Goal: Information Seeking & Learning: Learn about a topic

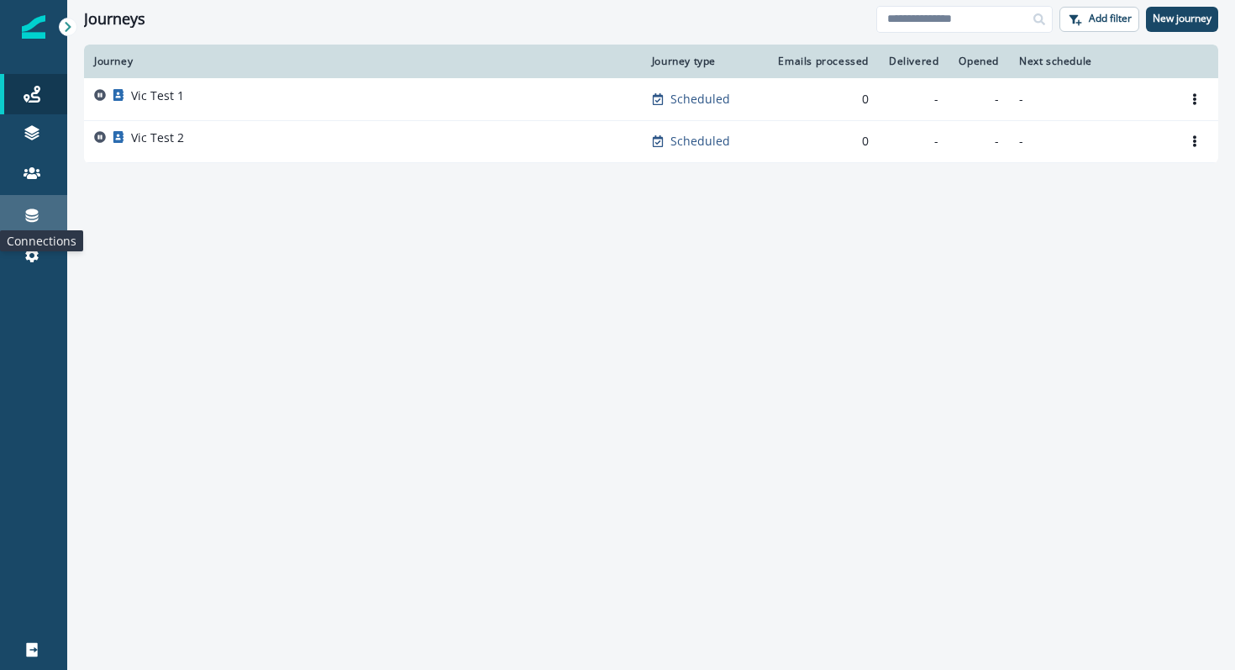
click at [30, 212] on icon at bounding box center [32, 215] width 13 height 13
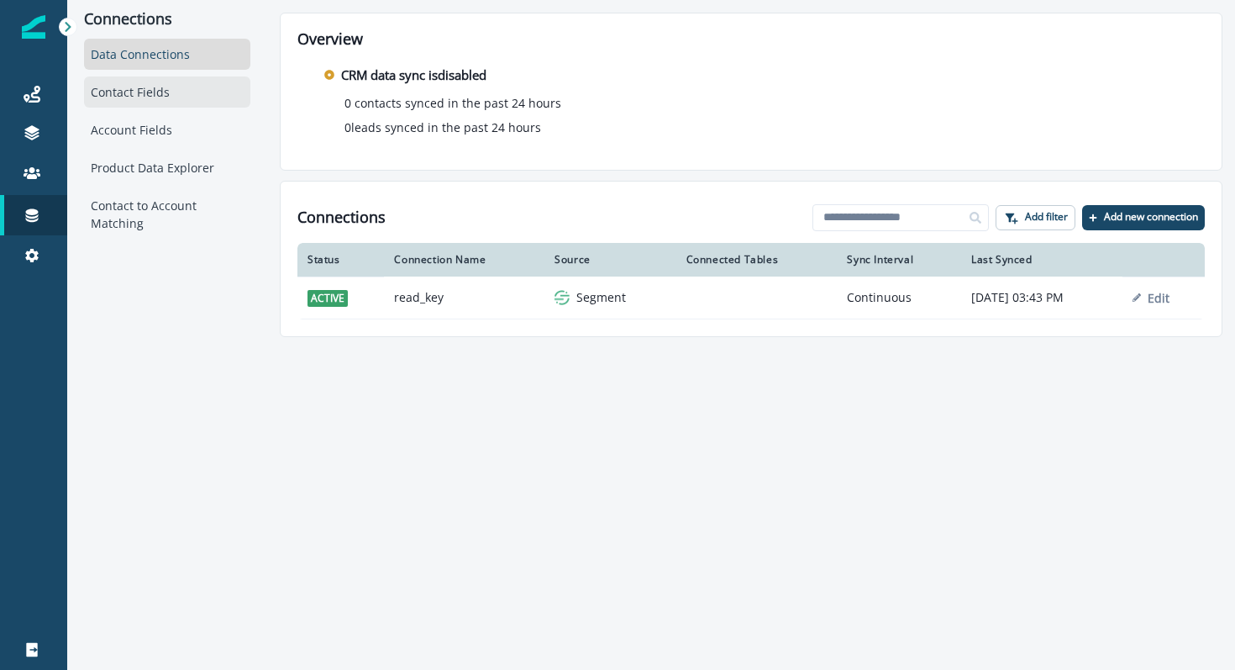
click at [153, 93] on div "Contact Fields" at bounding box center [167, 91] width 166 height 31
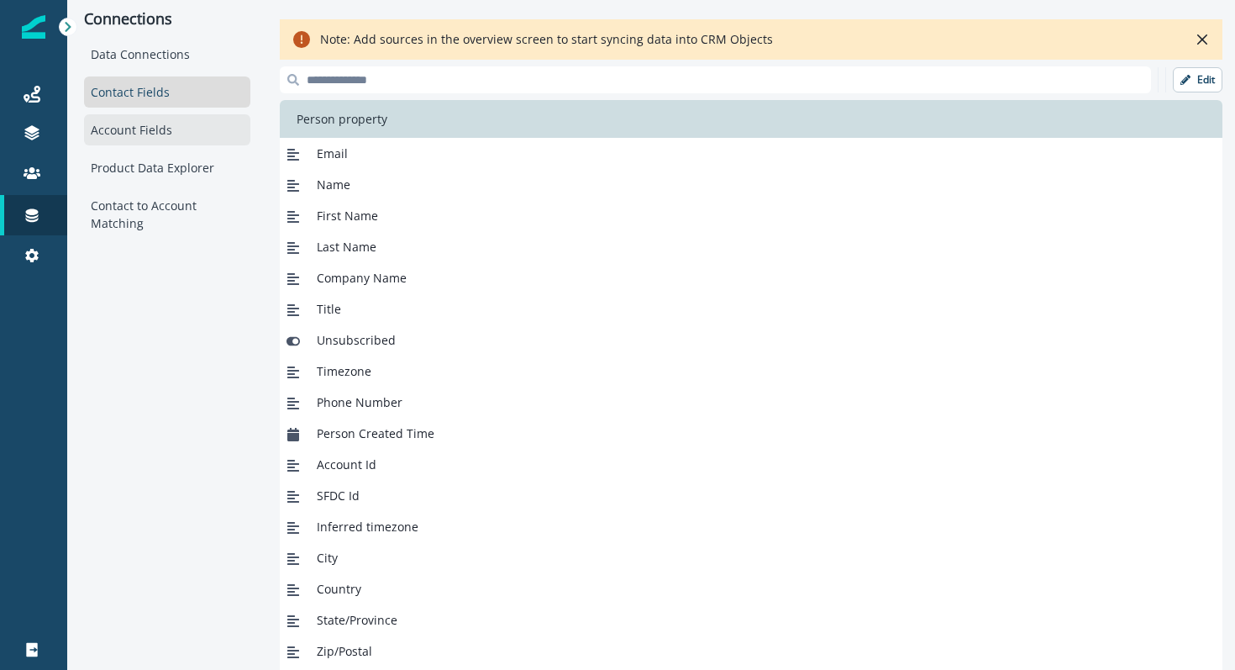
click at [136, 125] on div "Account Fields" at bounding box center [167, 129] width 166 height 31
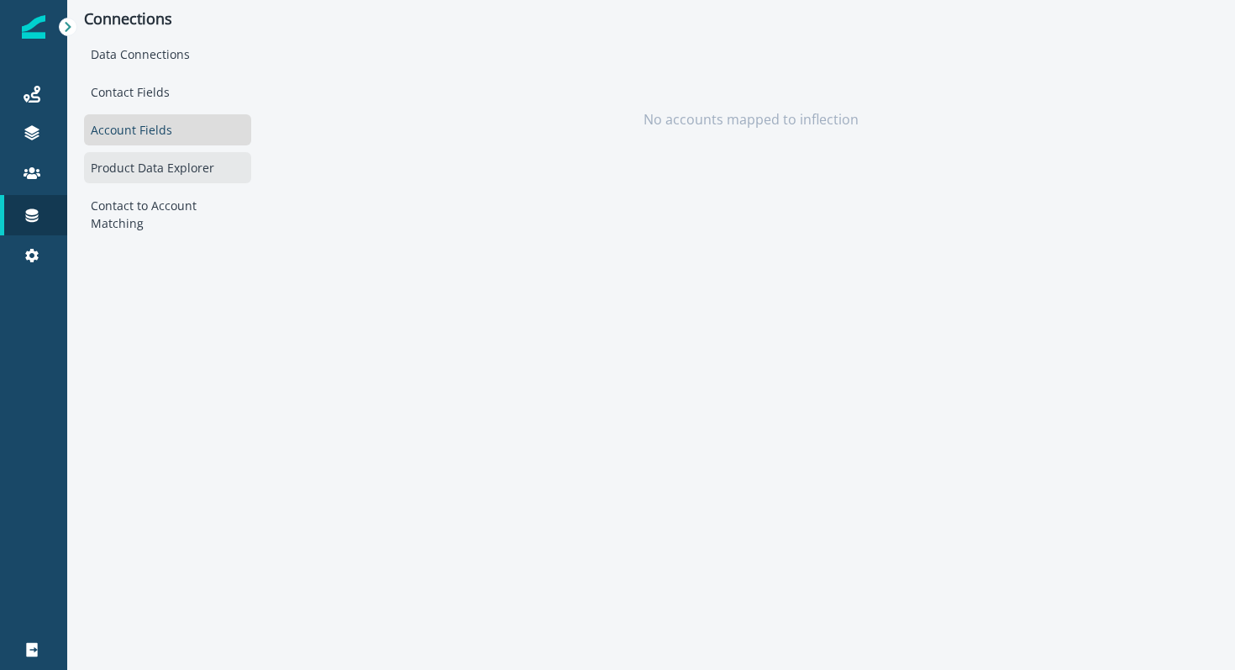
click at [133, 172] on div "Product Data Explorer" at bounding box center [167, 167] width 167 height 31
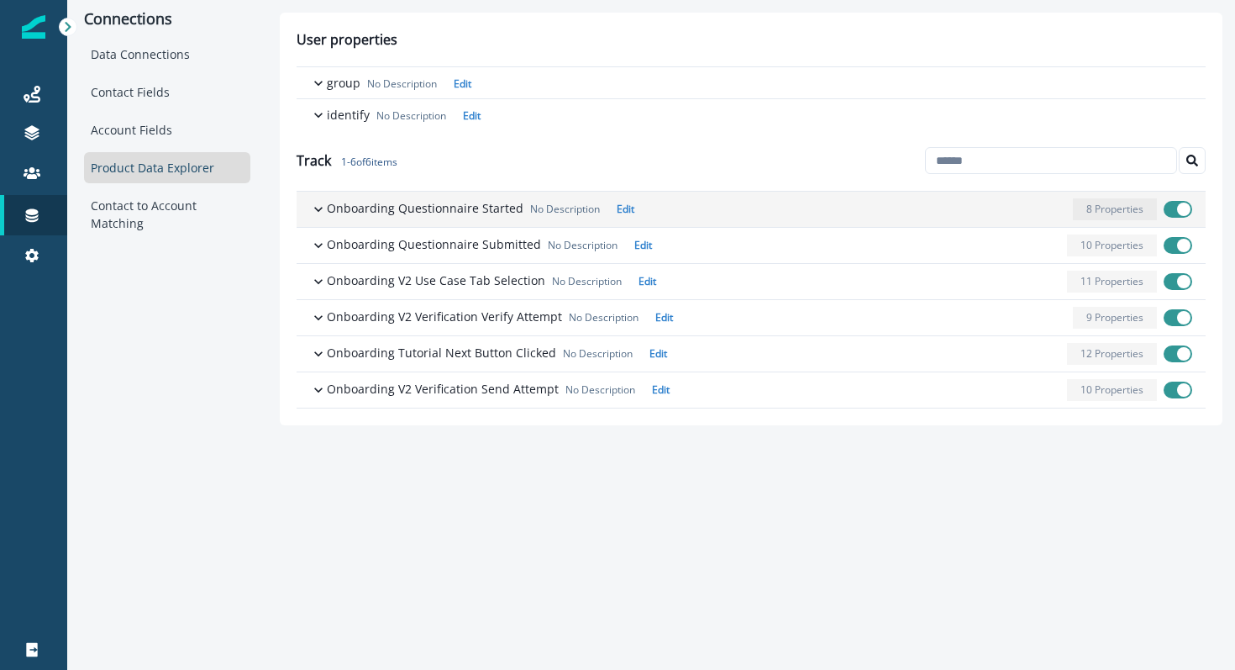
click at [325, 216] on icon "button" at bounding box center [318, 209] width 17 height 17
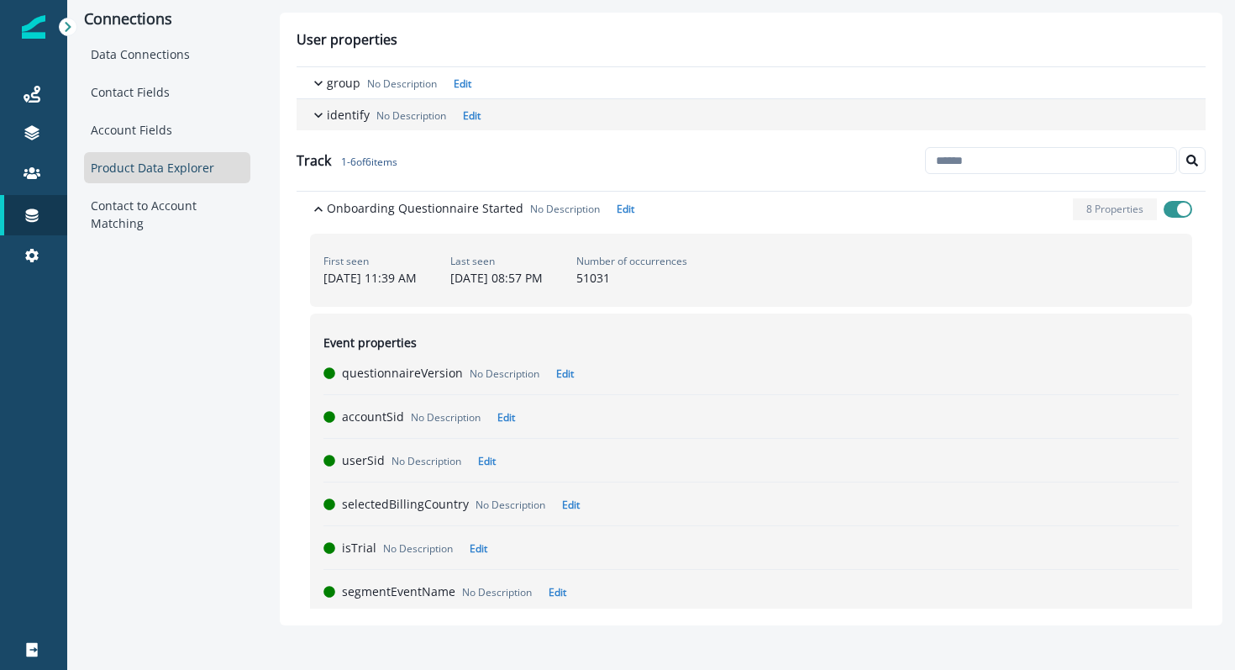
click at [314, 113] on icon "button" at bounding box center [318, 115] width 8 height 5
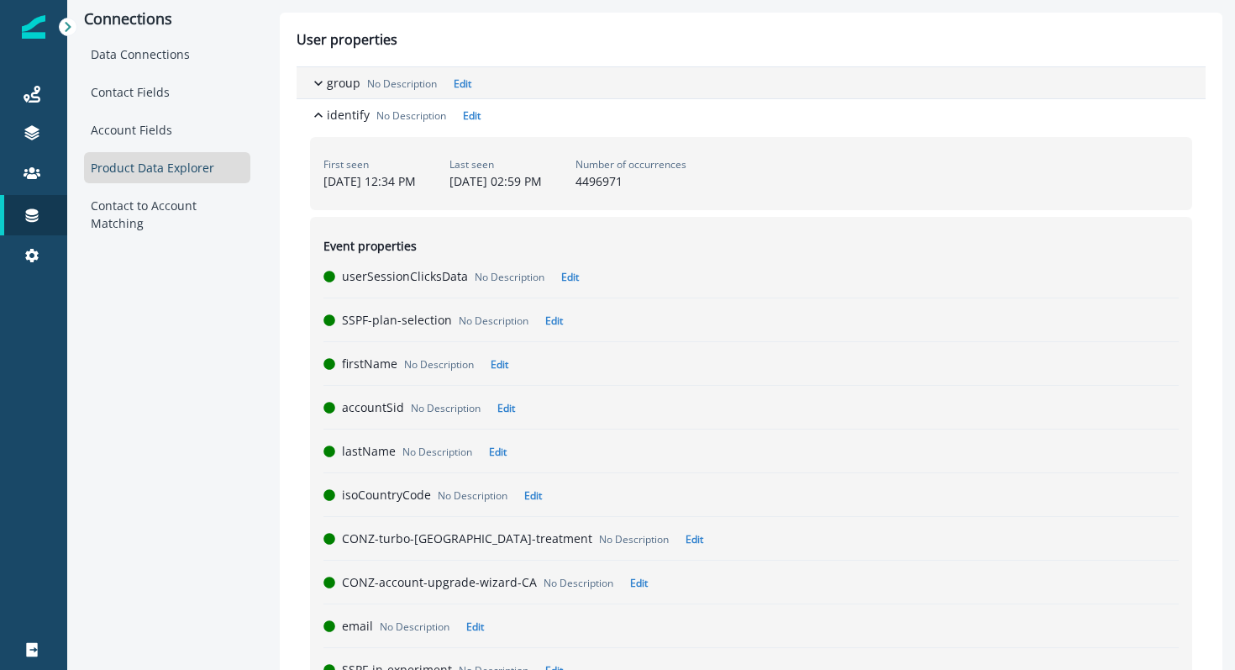
click at [319, 75] on icon "button" at bounding box center [318, 83] width 17 height 17
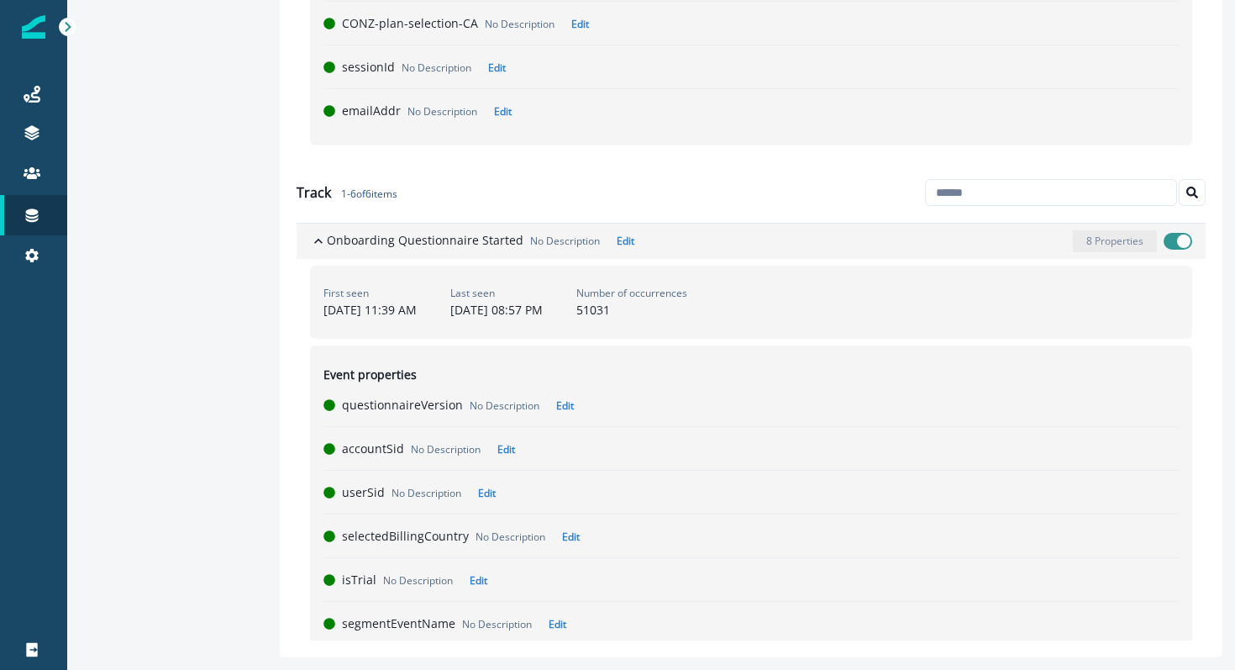
click at [318, 244] on icon "button" at bounding box center [318, 241] width 17 height 17
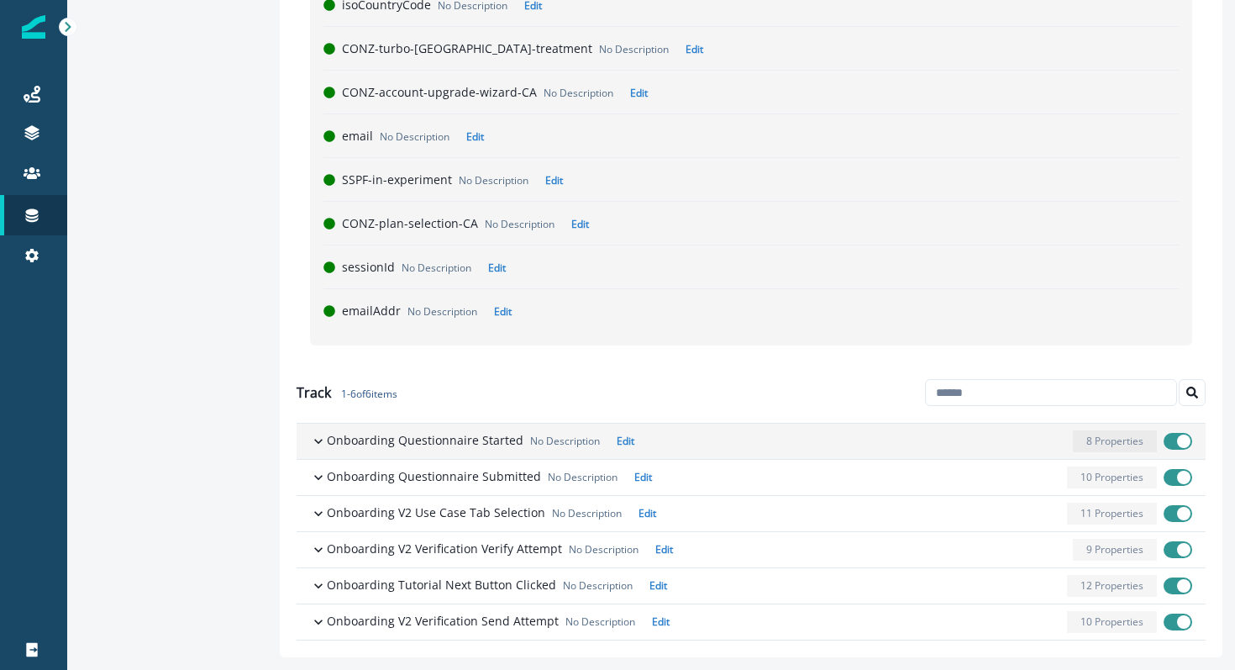
scroll to position [700, 0]
click at [435, 439] on p "Onboarding Questionnaire Started" at bounding box center [425, 440] width 197 height 18
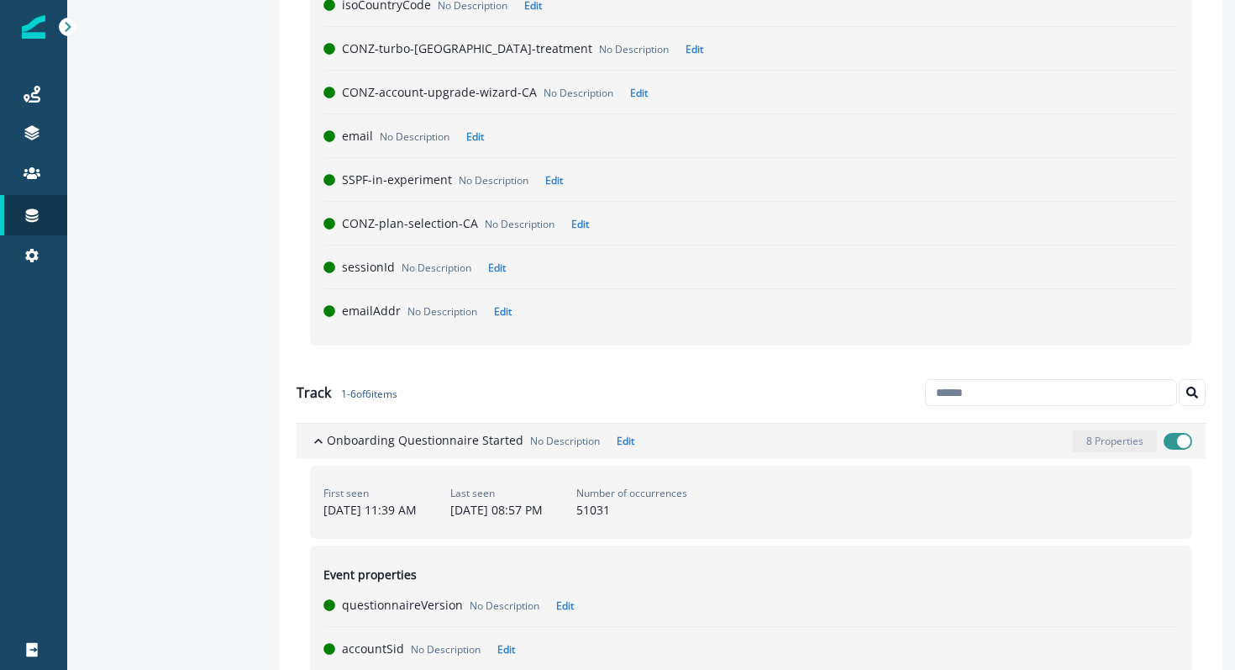
scroll to position [900, 0]
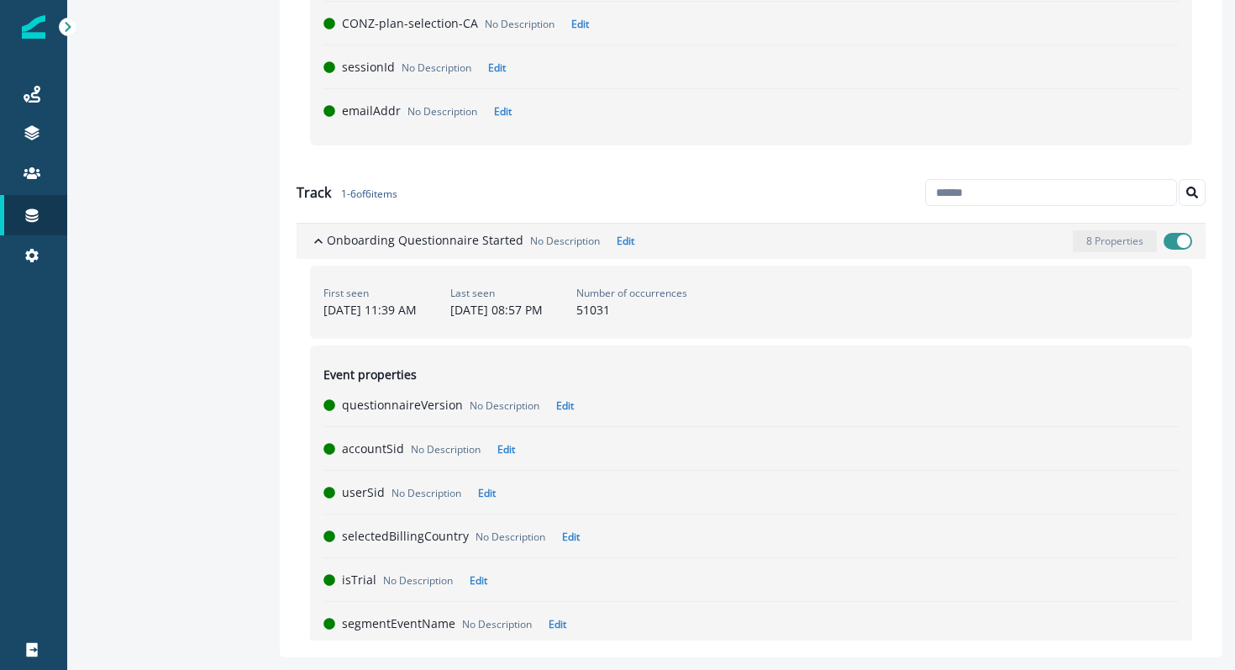
drag, startPoint x: 515, startPoint y: 243, endPoint x: 415, endPoint y: 241, distance: 100.0
click at [415, 241] on p "Onboarding Questionnaire Started" at bounding box center [425, 240] width 197 height 18
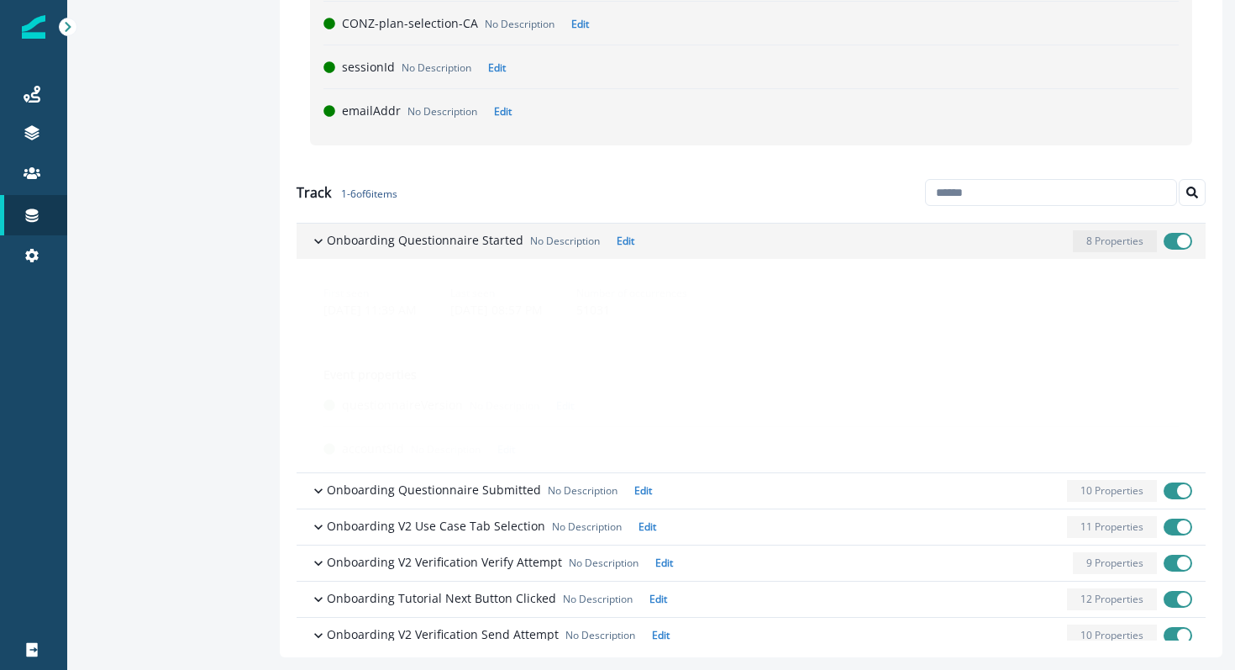
scroll to position [700, 0]
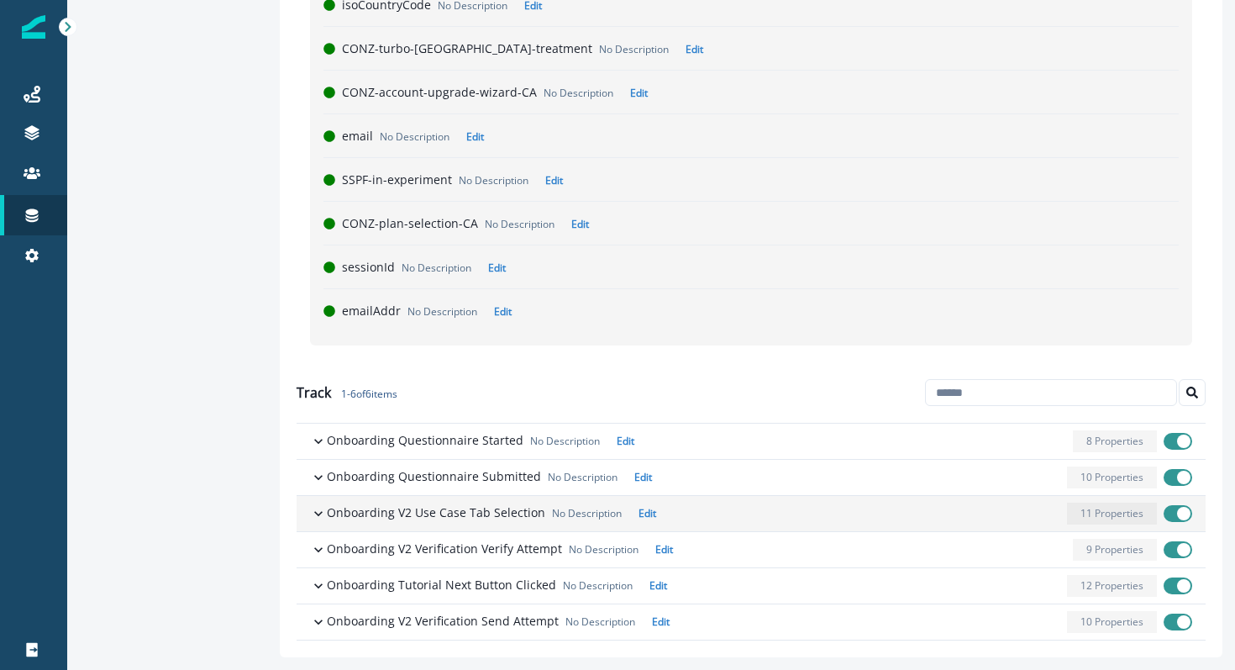
click at [522, 515] on p "Onboarding V2 Use Case Tab Selection" at bounding box center [436, 512] width 218 height 18
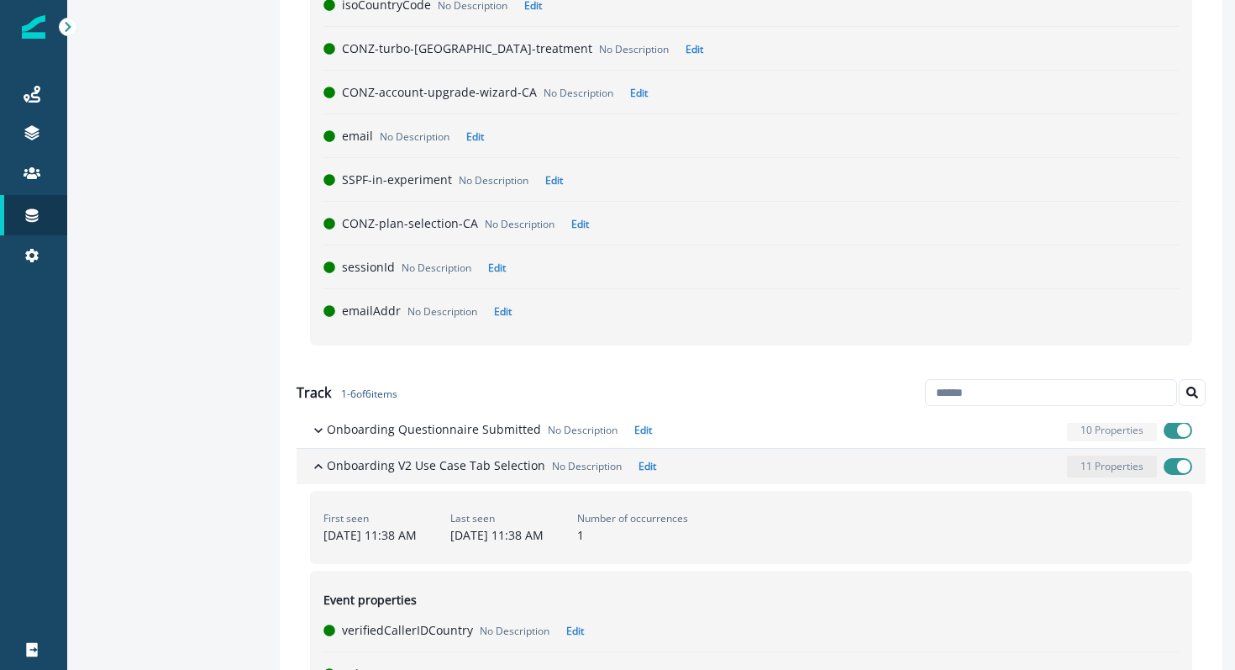
scroll to position [49, 0]
click at [465, 469] on p "Onboarding V2 Use Case Tab Selection" at bounding box center [436, 464] width 218 height 18
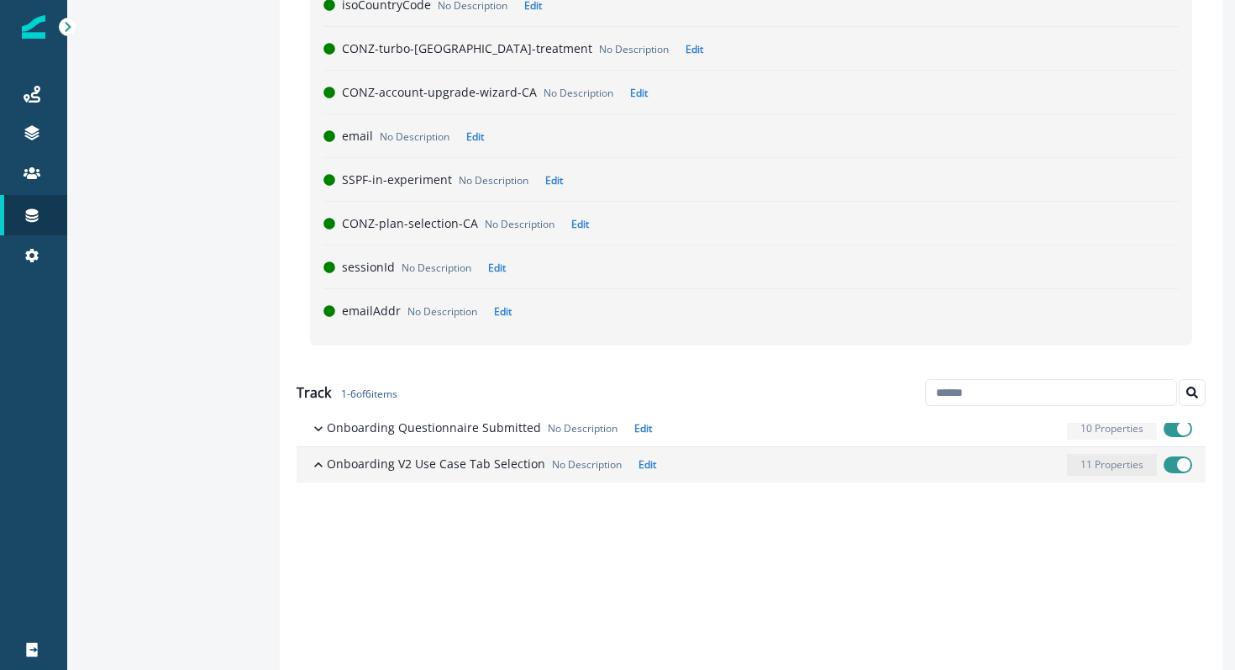
scroll to position [0, 0]
